Goal: Find specific page/section: Find specific page/section

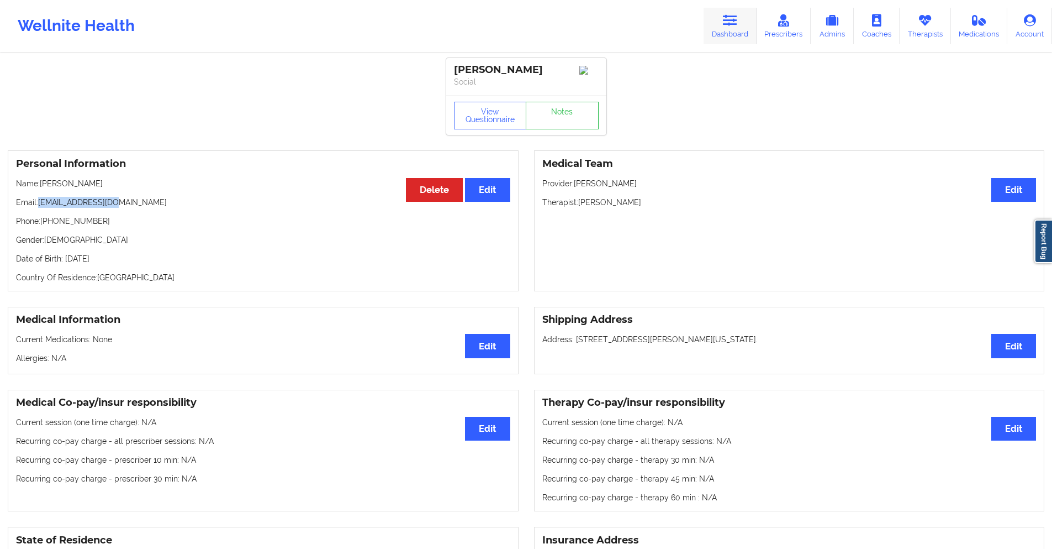
click at [738, 20] on icon at bounding box center [730, 20] width 14 height 12
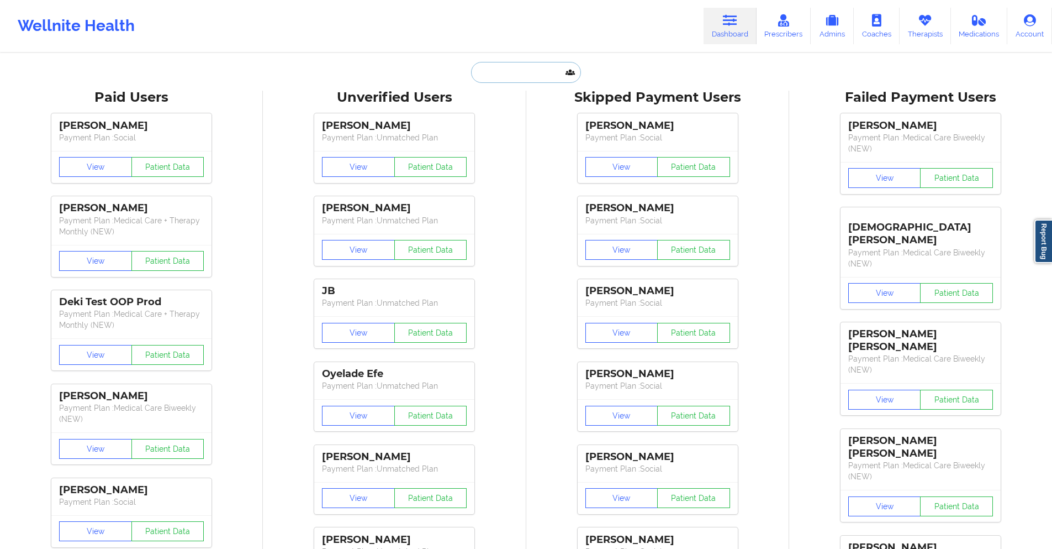
click at [550, 75] on input "text" at bounding box center [525, 72] width 109 height 21
click at [549, 75] on input "text" at bounding box center [525, 72] width 109 height 21
paste input "[EMAIL_ADDRESS][DOMAIN_NAME]"
type input "[EMAIL_ADDRESS][DOMAIN_NAME]"
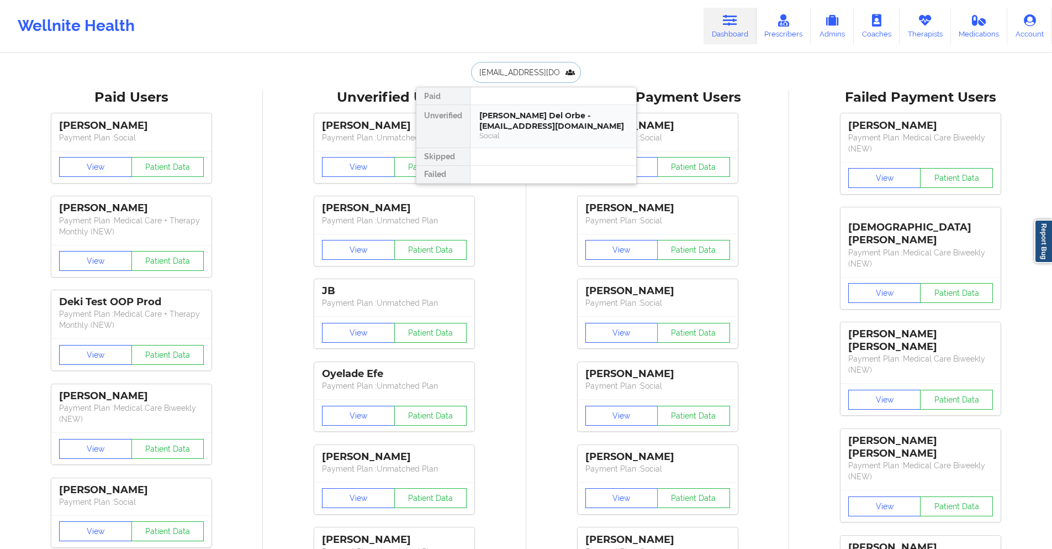
click at [505, 127] on div "[PERSON_NAME] Del Orbe - [EMAIL_ADDRESS][DOMAIN_NAME]" at bounding box center [554, 120] width 148 height 20
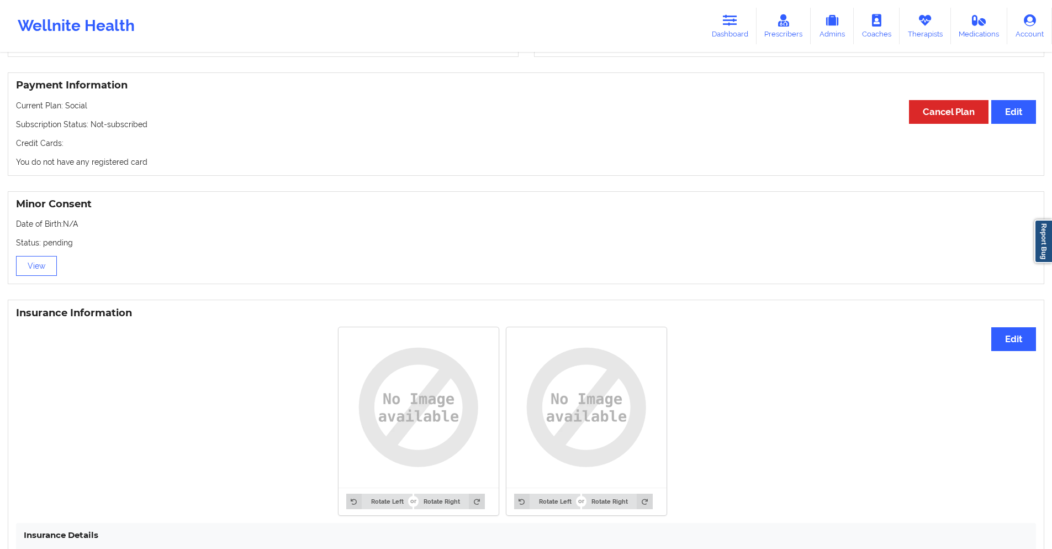
scroll to position [598, 0]
